Goal: Check status: Check status

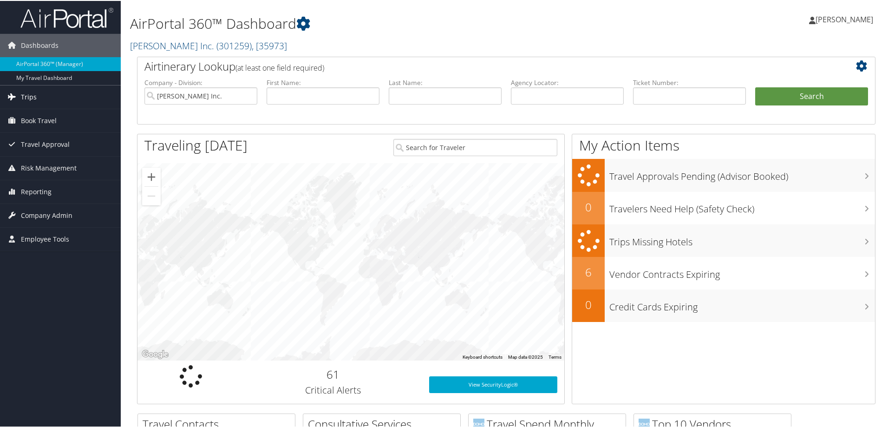
click at [37, 94] on link "Trips" at bounding box center [60, 96] width 121 height 23
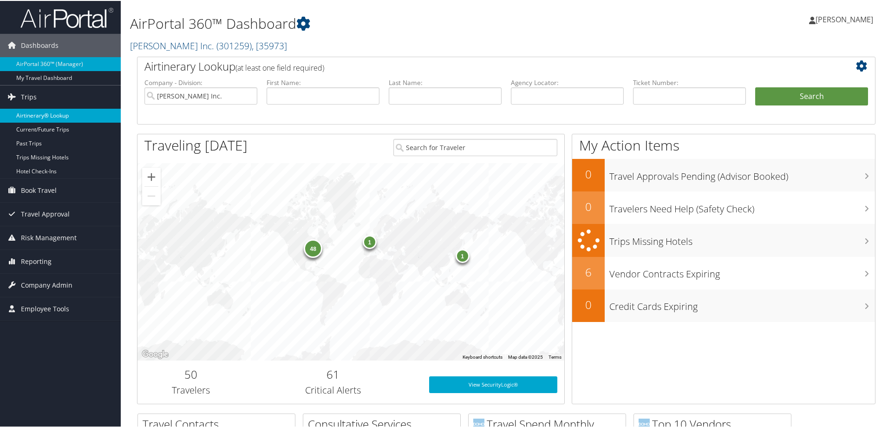
click at [43, 113] on link "Airtinerary® Lookup" at bounding box center [60, 115] width 121 height 14
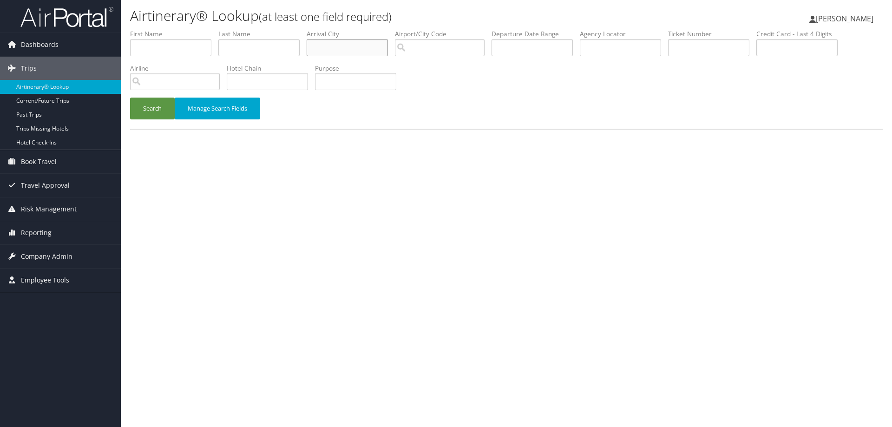
click at [327, 48] on input "text" at bounding box center [347, 47] width 81 height 17
type input "Traverse City"
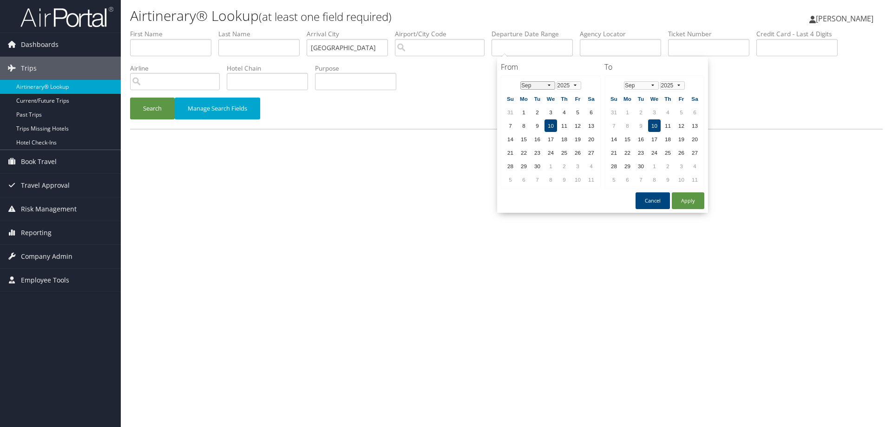
click at [548, 85] on select "Jan Feb Mar Apr May Jun Jul Aug Sep Oct Nov Dec" at bounding box center [537, 85] width 35 height 8
click at [523, 166] on td "23" at bounding box center [523, 166] width 13 height 13
click at [652, 85] on select "Jan Feb Mar Apr May Jun Jul Aug Sep Oct Nov Dec" at bounding box center [641, 85] width 35 height 8
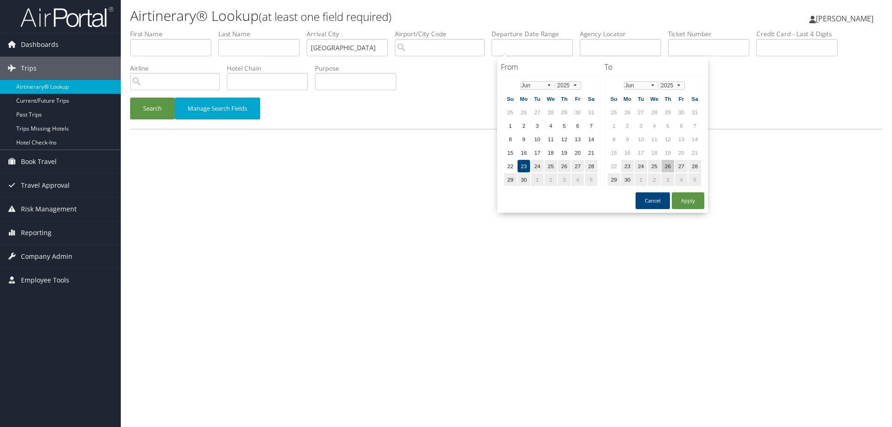
click at [666, 164] on td "26" at bounding box center [667, 166] width 13 height 13
click at [692, 202] on button "Apply" at bounding box center [688, 200] width 33 height 17
type input "06/23/2025 - 06/26/2025"
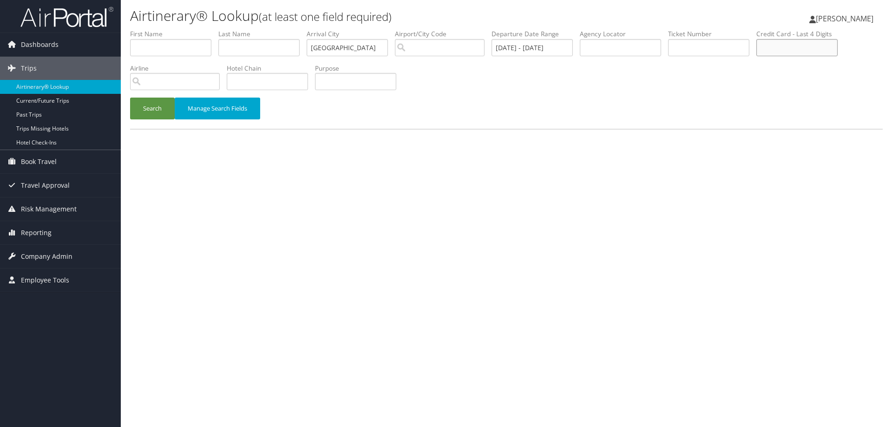
click at [785, 49] on input "text" at bounding box center [796, 47] width 81 height 17
type input "5353"
click at [147, 110] on button "Search" at bounding box center [152, 109] width 45 height 22
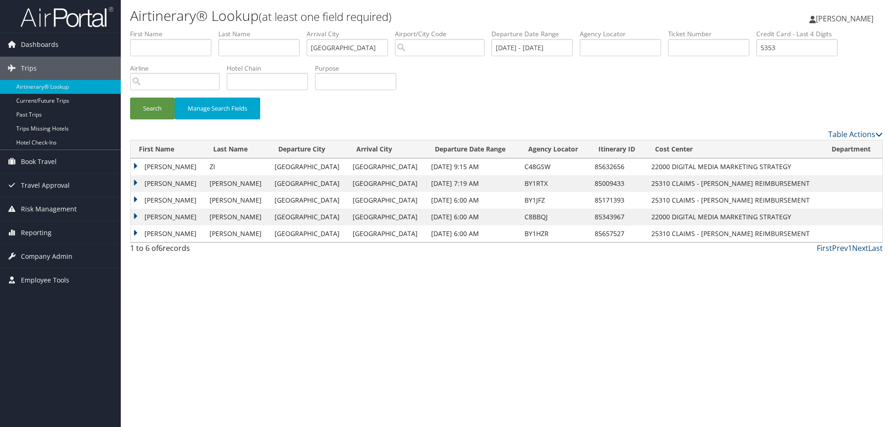
click at [135, 232] on td "HOLLY" at bounding box center [168, 233] width 74 height 17
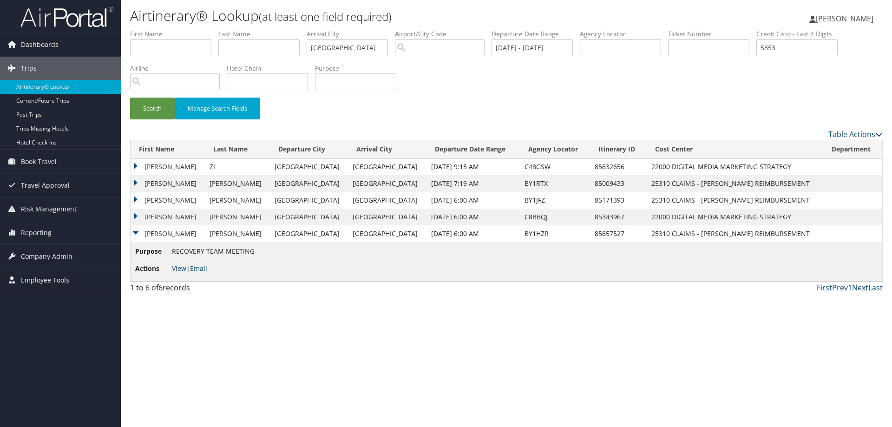
click at [176, 268] on link "View" at bounding box center [179, 268] width 14 height 9
click at [135, 215] on td "KRISTI PERICHT" at bounding box center [168, 217] width 74 height 17
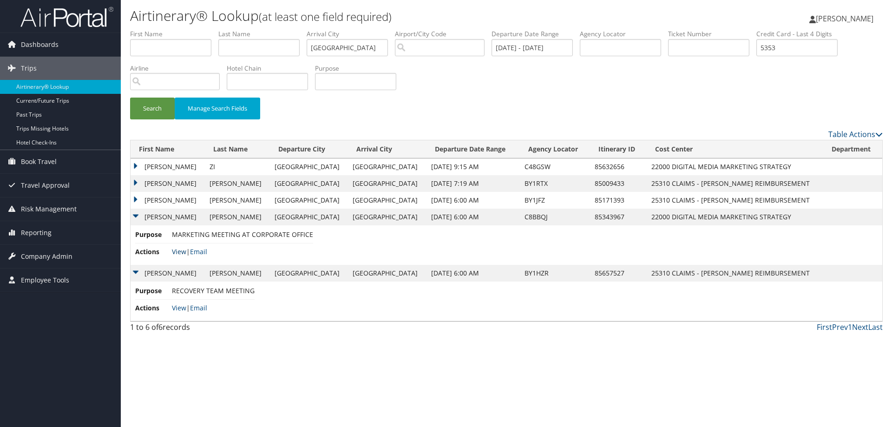
click at [180, 252] on link "View" at bounding box center [179, 251] width 14 height 9
click at [134, 199] on td "STEVEN G" at bounding box center [168, 200] width 74 height 17
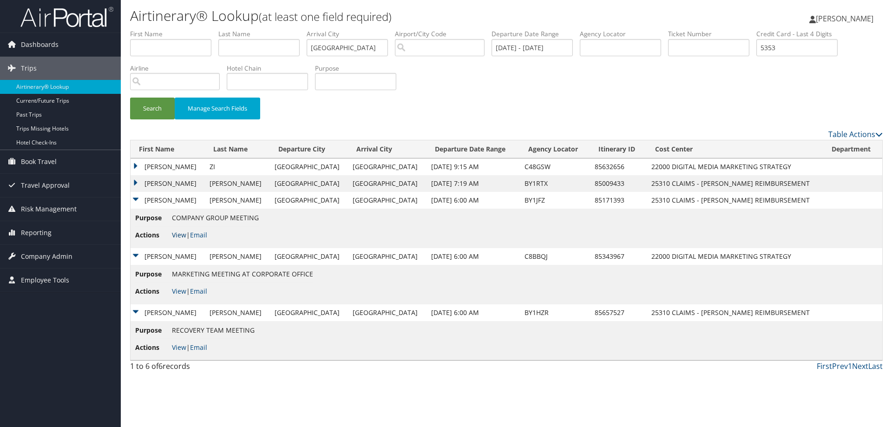
click at [179, 234] on link "View" at bounding box center [179, 234] width 14 height 9
click at [137, 182] on td "NIKKI" at bounding box center [168, 183] width 74 height 17
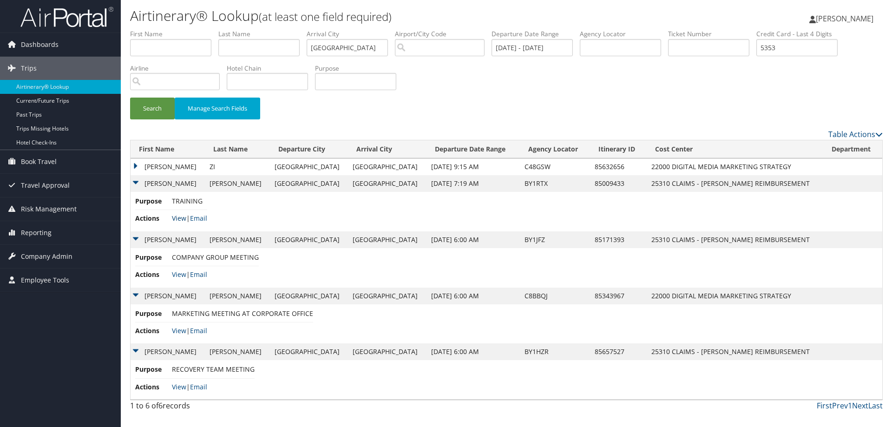
click at [179, 218] on link "View" at bounding box center [179, 218] width 14 height 9
click at [179, 385] on link "View" at bounding box center [179, 386] width 14 height 9
click at [797, 49] on input "5353" at bounding box center [796, 47] width 81 height 17
drag, startPoint x: 797, startPoint y: 49, endPoint x: 768, endPoint y: 54, distance: 30.1
click at [768, 54] on input "5353" at bounding box center [796, 47] width 81 height 17
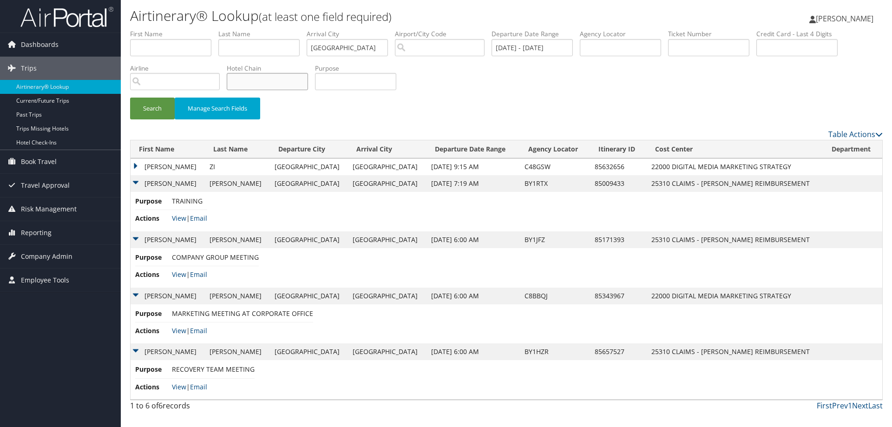
click at [269, 86] on input "text" at bounding box center [267, 81] width 81 height 17
type input "delamar"
click at [130, 98] on button "Search" at bounding box center [152, 109] width 45 height 22
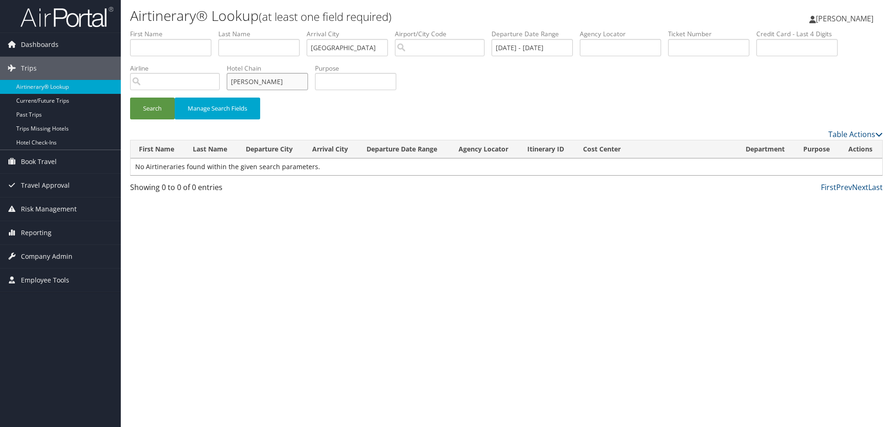
drag, startPoint x: 267, startPoint y: 83, endPoint x: 220, endPoint y: 84, distance: 46.4
click at [223, 29] on ul "First Name Last Name Departure City Arrival City Traverse City Company/Division…" at bounding box center [506, 29] width 752 height 0
drag, startPoint x: 149, startPoint y: 105, endPoint x: 157, endPoint y: 101, distance: 8.8
click at [149, 105] on button "Search" at bounding box center [152, 109] width 45 height 22
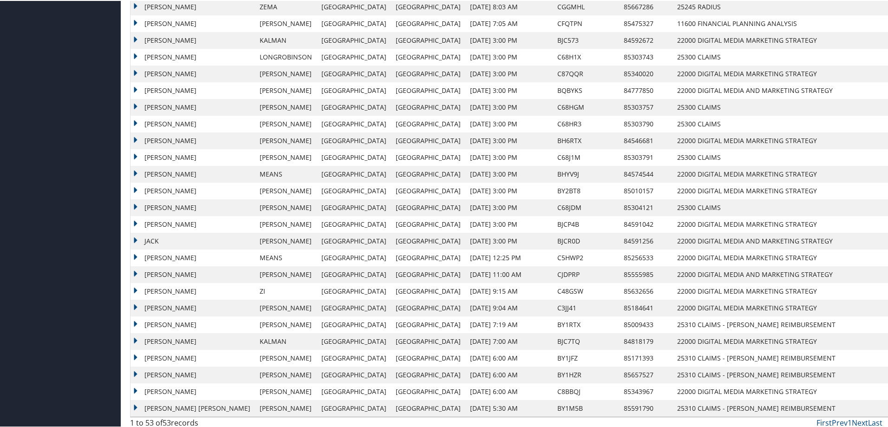
scroll to position [517, 0]
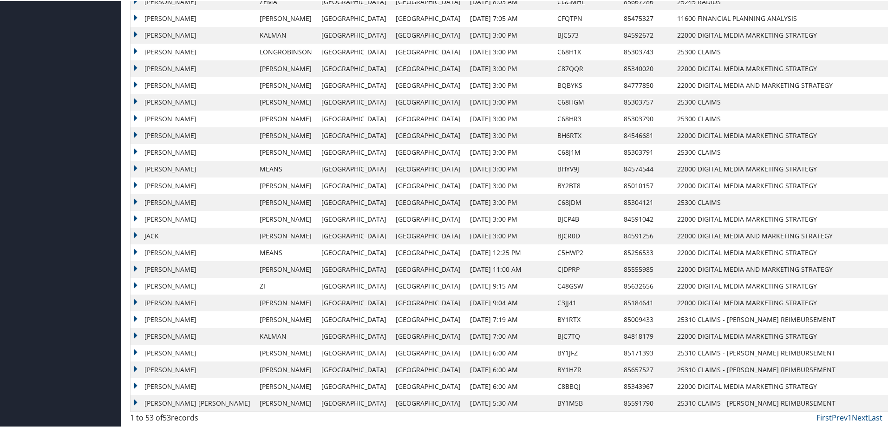
click at [133, 398] on td "LINDA ANN" at bounding box center [193, 402] width 124 height 17
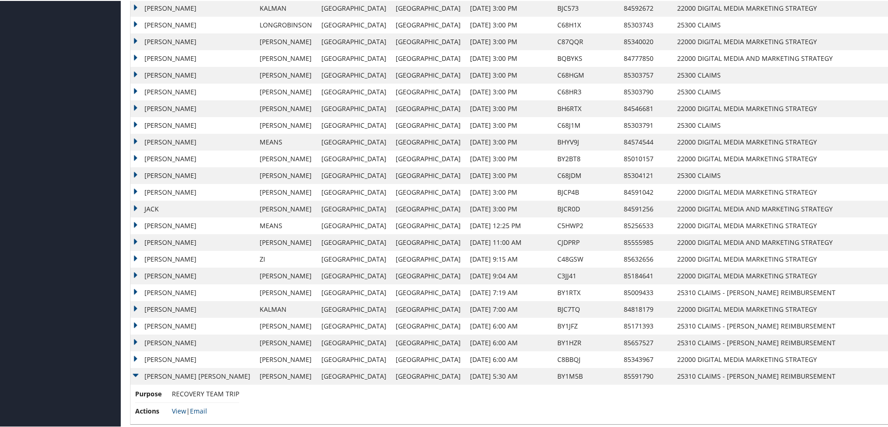
scroll to position [556, 0]
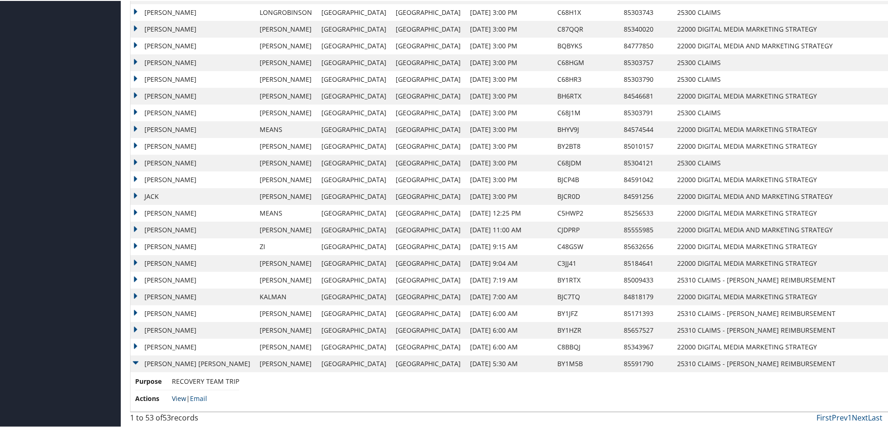
click at [179, 398] on link "View" at bounding box center [179, 397] width 14 height 9
click at [136, 346] on td "KRISTI PERICHT" at bounding box center [193, 346] width 124 height 17
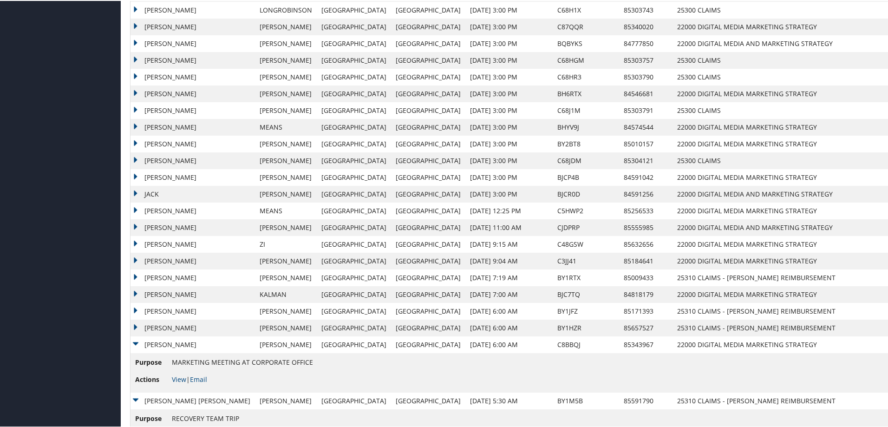
scroll to position [596, 0]
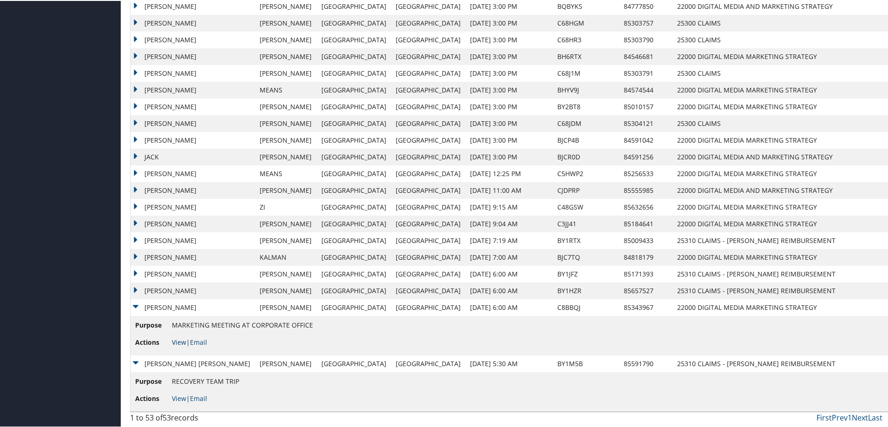
click at [179, 341] on link "View" at bounding box center [179, 341] width 14 height 9
click at [134, 289] on td "HOLLY" at bounding box center [193, 289] width 124 height 17
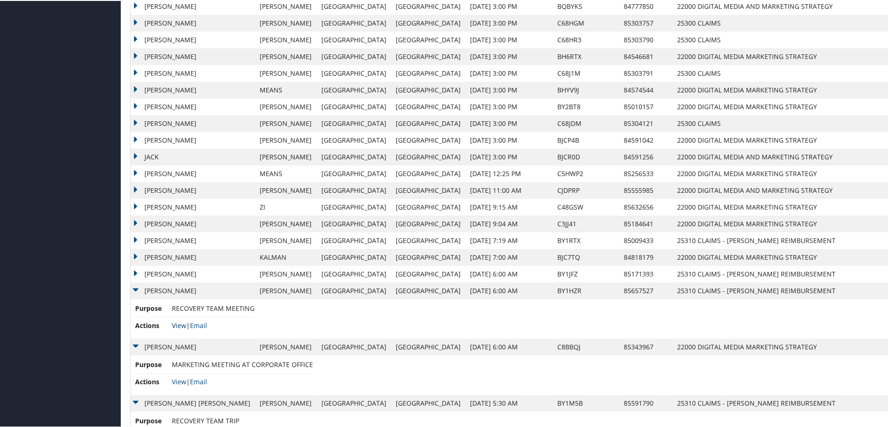
click at [177, 325] on td "Purpose RECOVERY TEAM MEETING Actions View | Email" at bounding box center [522, 317] width 783 height 39
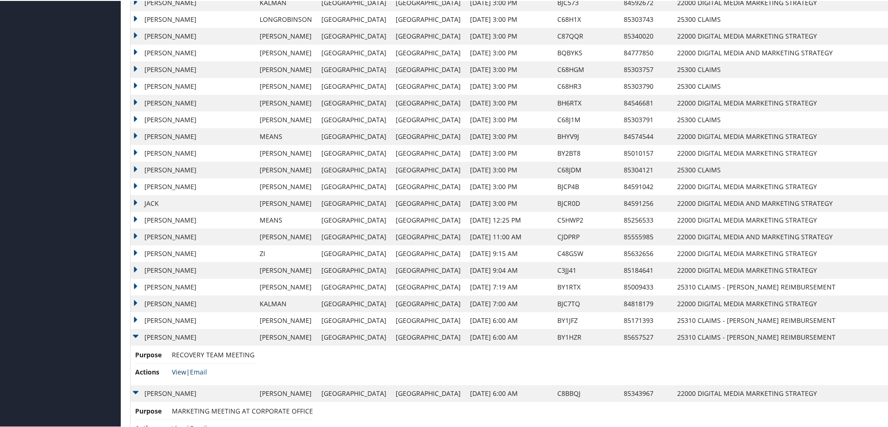
click at [179, 370] on link "View" at bounding box center [179, 370] width 14 height 9
click at [137, 318] on td "STEVEN G" at bounding box center [193, 319] width 124 height 17
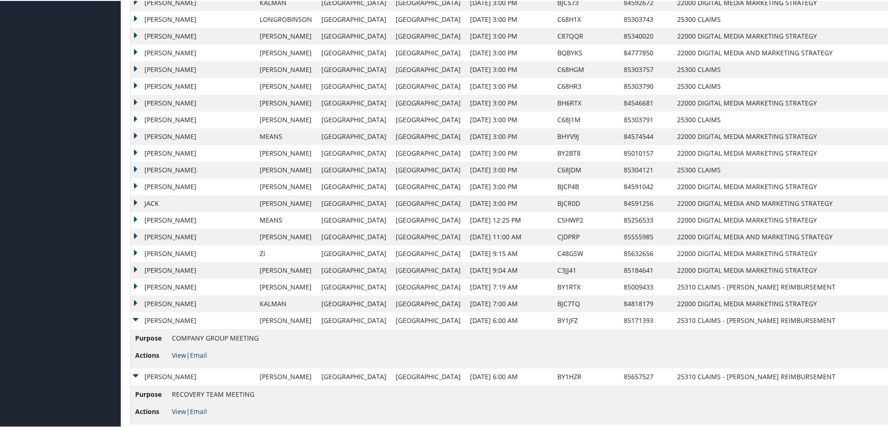
click at [177, 353] on link "View" at bounding box center [179, 354] width 14 height 9
click at [134, 301] on td "AARON CHRISTIAN" at bounding box center [193, 302] width 124 height 17
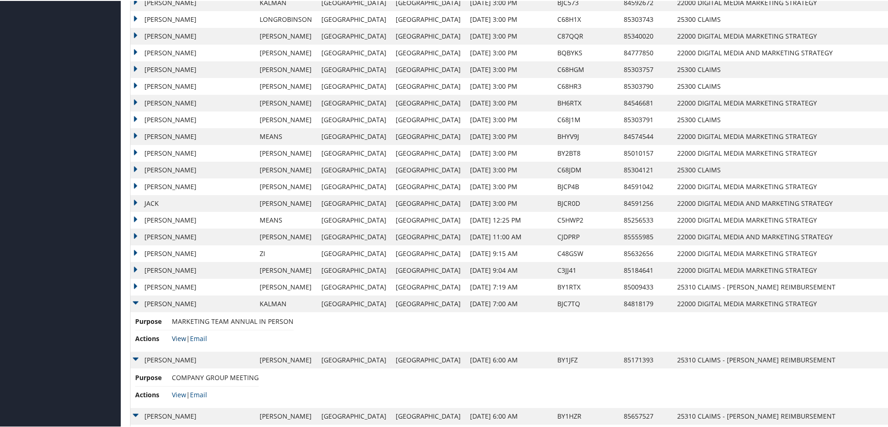
click at [178, 336] on link "View" at bounding box center [179, 337] width 14 height 9
click at [137, 284] on td "NIKKI" at bounding box center [193, 286] width 124 height 17
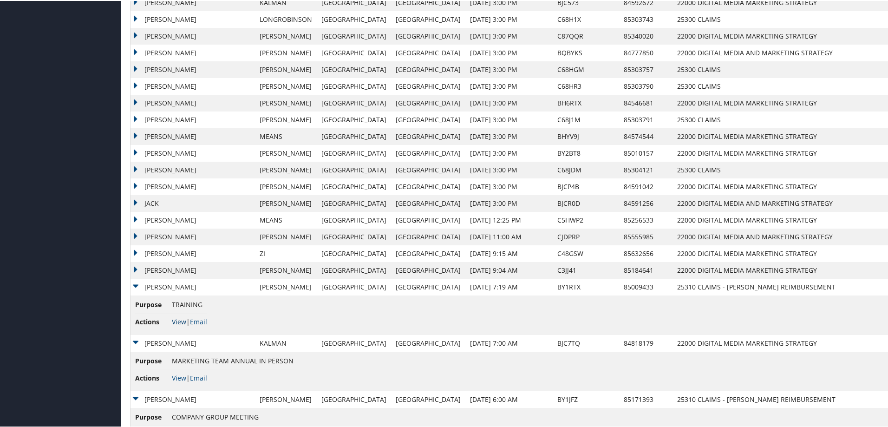
click at [178, 320] on link "View" at bounding box center [179, 320] width 14 height 9
click at [134, 267] on td "JEREMY" at bounding box center [193, 269] width 124 height 17
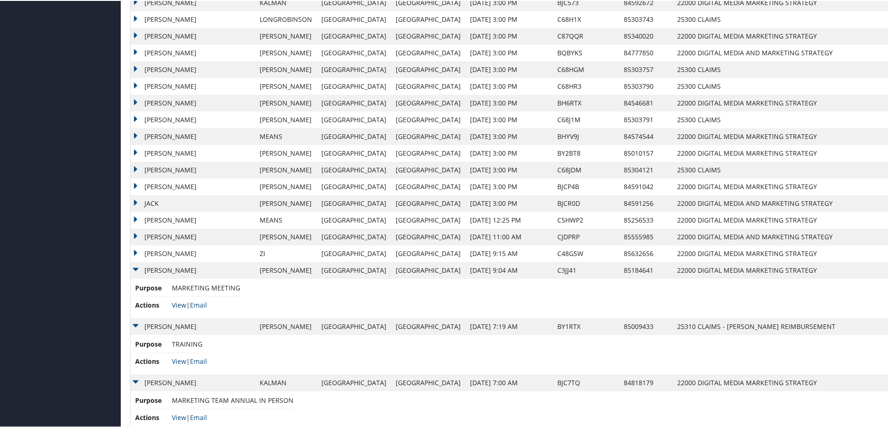
click at [178, 301] on link "View" at bounding box center [179, 304] width 14 height 9
click at [135, 252] on td "FELICIA" at bounding box center [193, 252] width 124 height 17
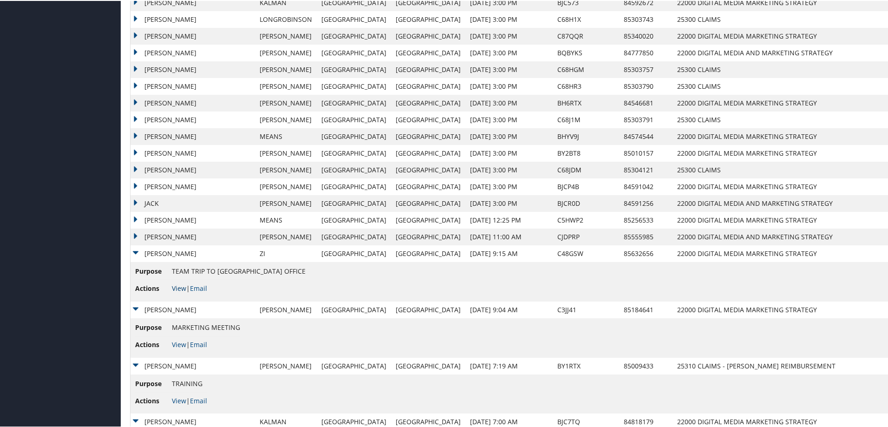
click at [179, 287] on link "View" at bounding box center [179, 287] width 14 height 9
click at [135, 235] on td "DANIEL" at bounding box center [193, 236] width 124 height 17
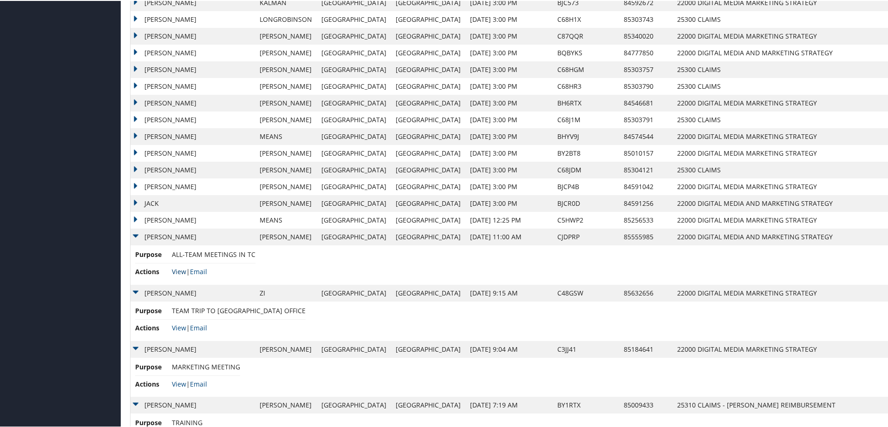
click at [176, 269] on link "View" at bounding box center [179, 270] width 14 height 9
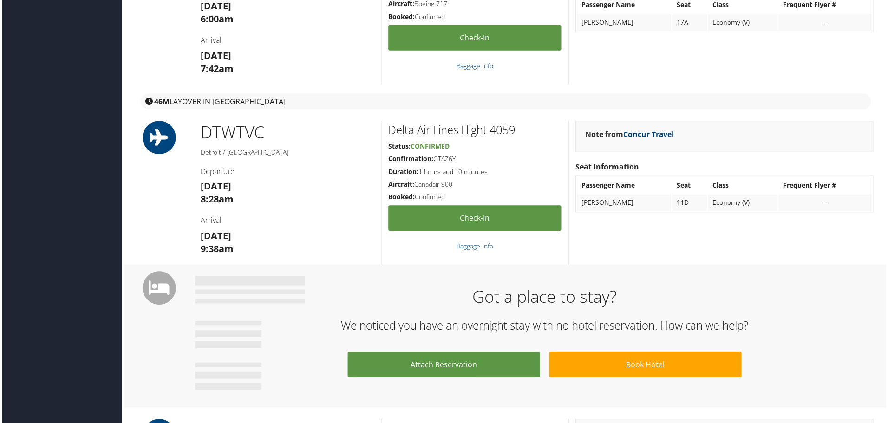
scroll to position [186, 0]
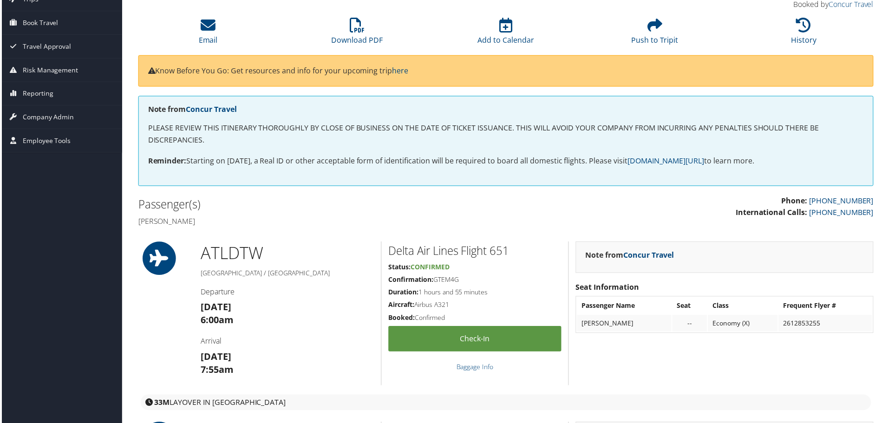
scroll to position [46, 0]
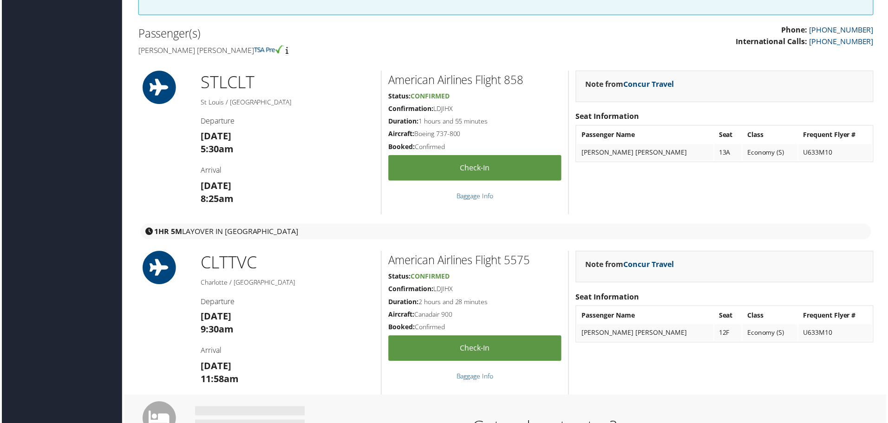
scroll to position [232, 0]
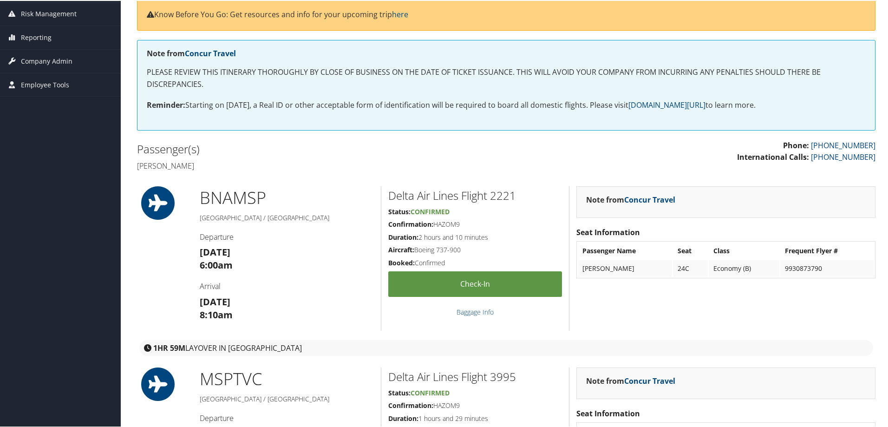
scroll to position [46, 0]
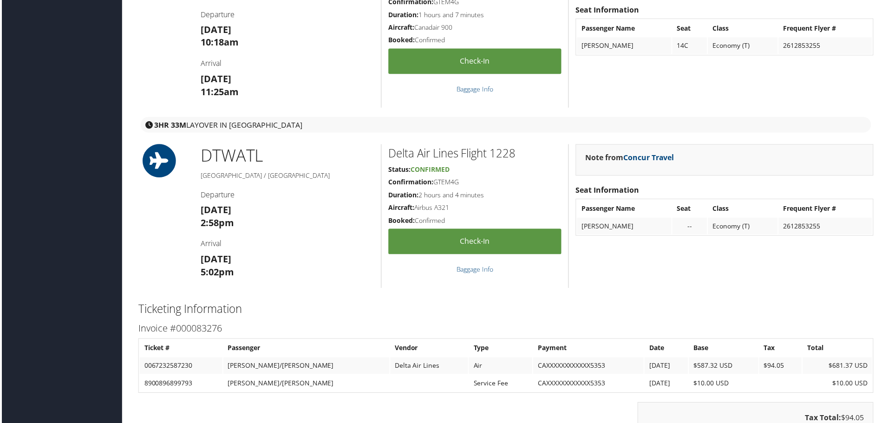
scroll to position [743, 0]
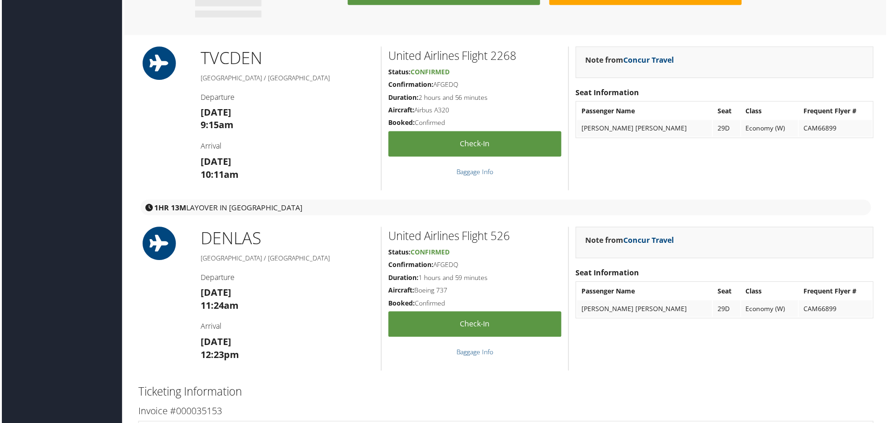
scroll to position [604, 0]
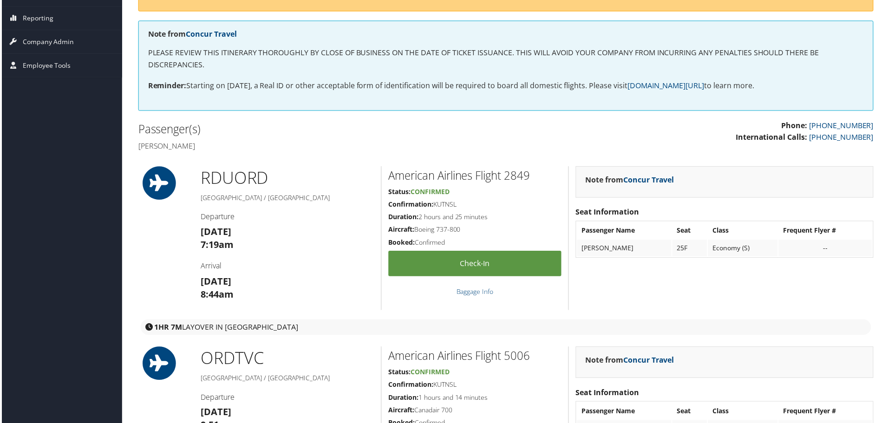
scroll to position [139, 0]
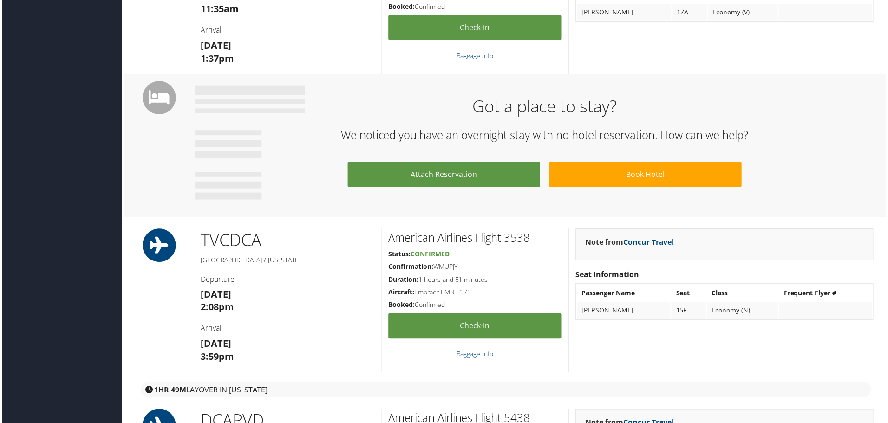
scroll to position [557, 0]
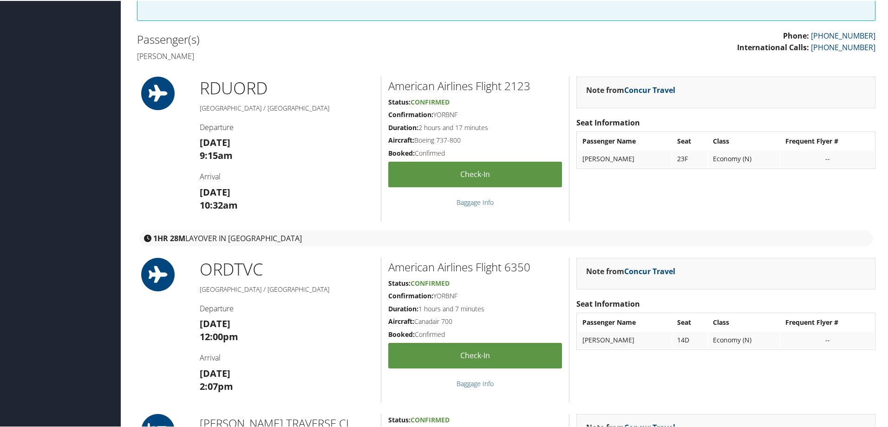
scroll to position [232, 0]
